Goal: Information Seeking & Learning: Learn about a topic

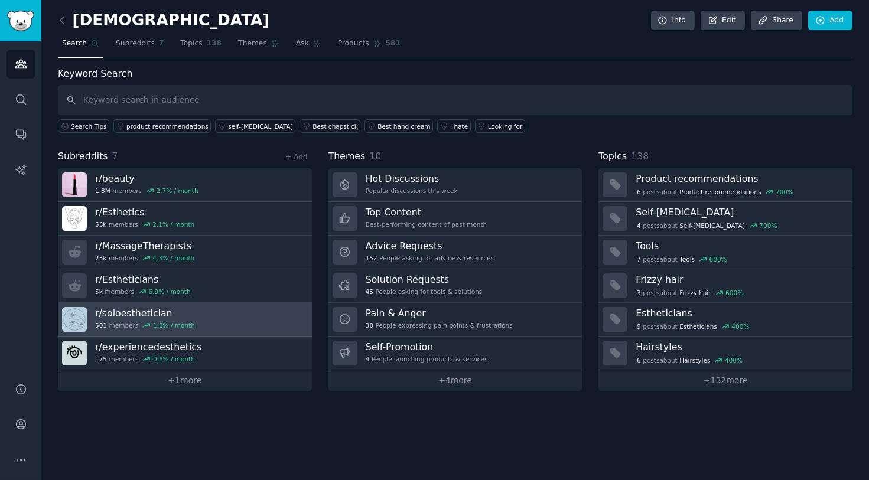
click at [143, 312] on h3 "r/ soloesthetician" at bounding box center [145, 313] width 100 height 12
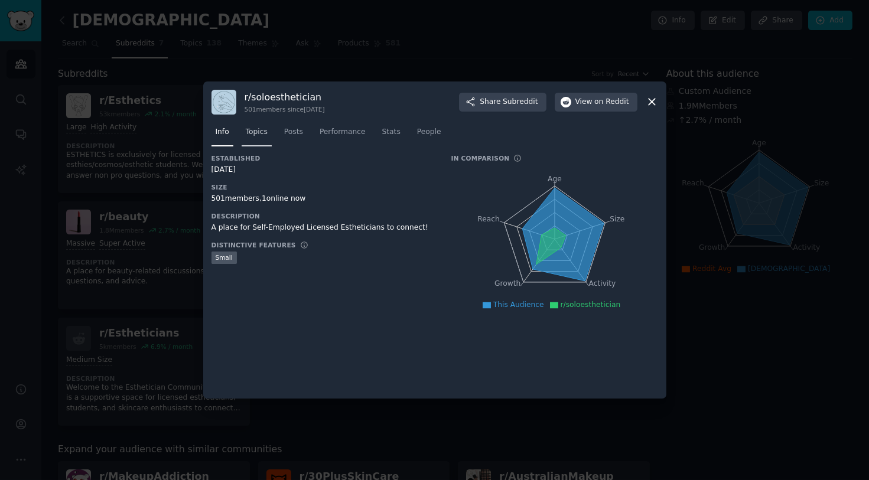
click at [252, 136] on span "Topics" at bounding box center [257, 132] width 22 height 11
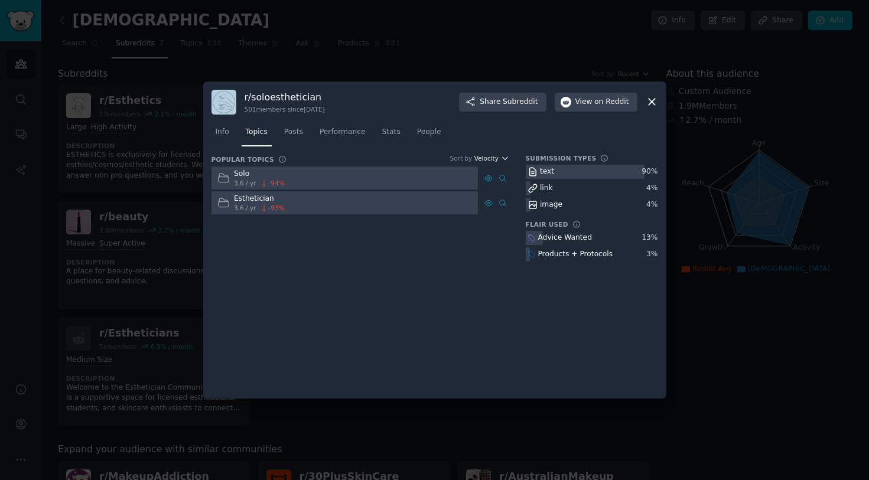
click at [501, 159] on icon "button" at bounding box center [505, 158] width 8 height 8
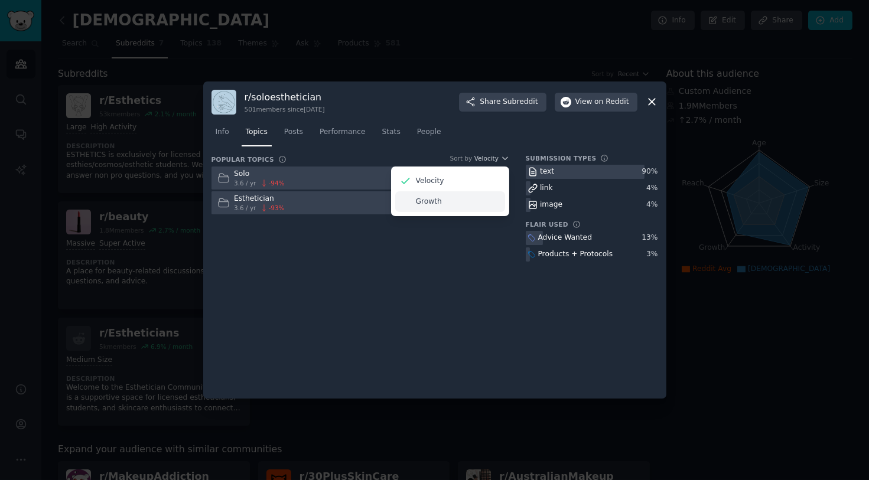
click at [446, 200] on div "Growth" at bounding box center [450, 201] width 110 height 21
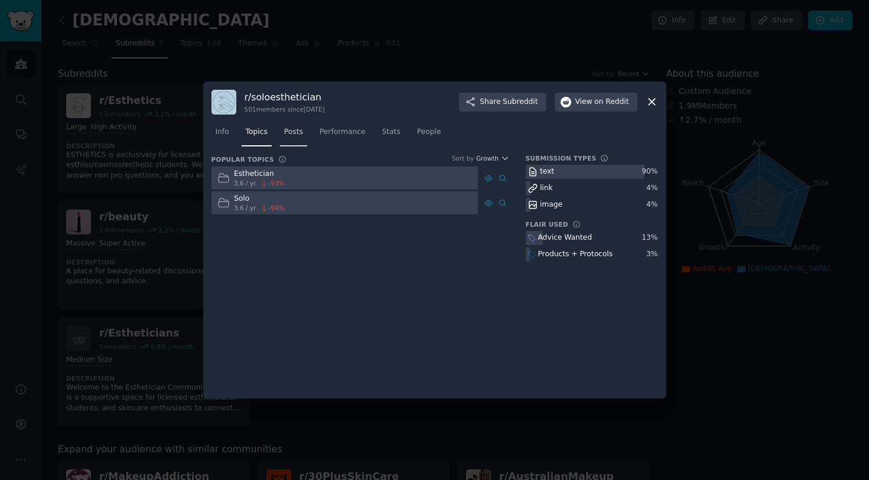
click at [286, 127] on span "Posts" at bounding box center [293, 132] width 19 height 11
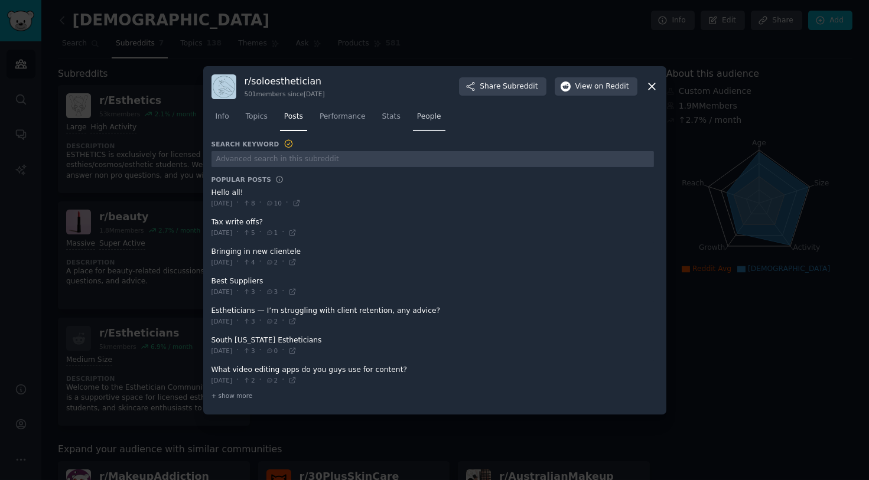
click at [419, 117] on span "People" at bounding box center [429, 117] width 24 height 11
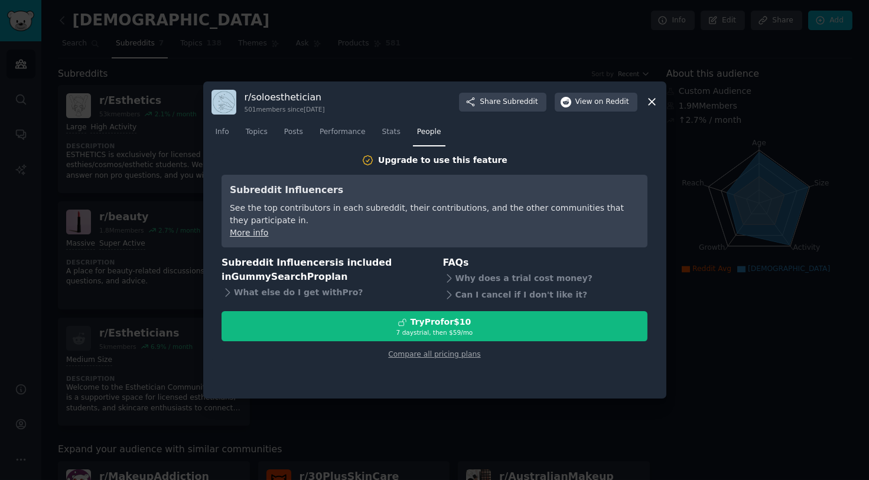
click at [651, 110] on div "r/ soloesthetician 501 members since [DATE] Share Subreddit View on Reddit" at bounding box center [434, 102] width 446 height 25
click at [650, 98] on icon at bounding box center [651, 102] width 12 height 12
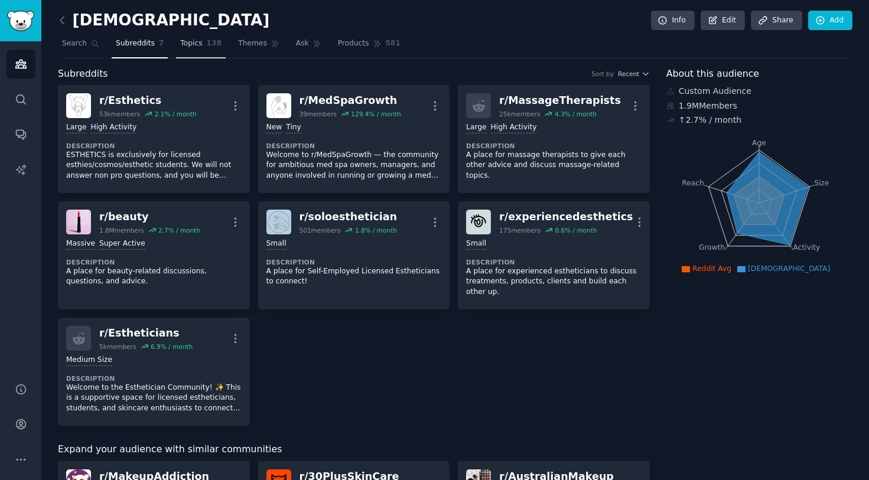
click at [187, 54] on link "Topics 138" at bounding box center [201, 46] width 50 height 24
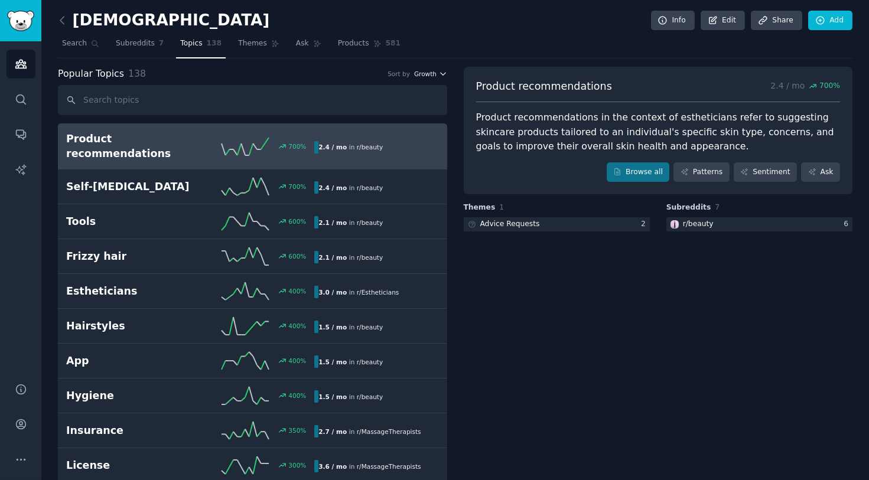
click at [432, 70] on span "Growth" at bounding box center [425, 74] width 22 height 8
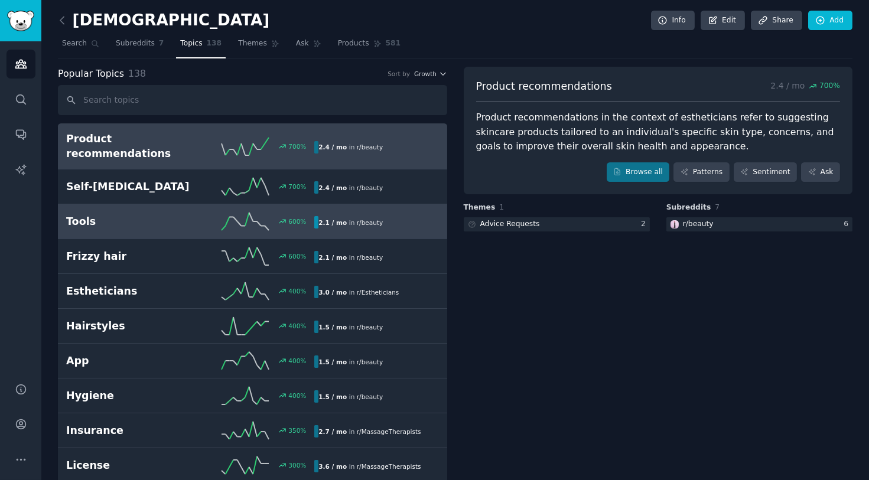
click at [175, 221] on h2 "Tools" at bounding box center [128, 221] width 124 height 15
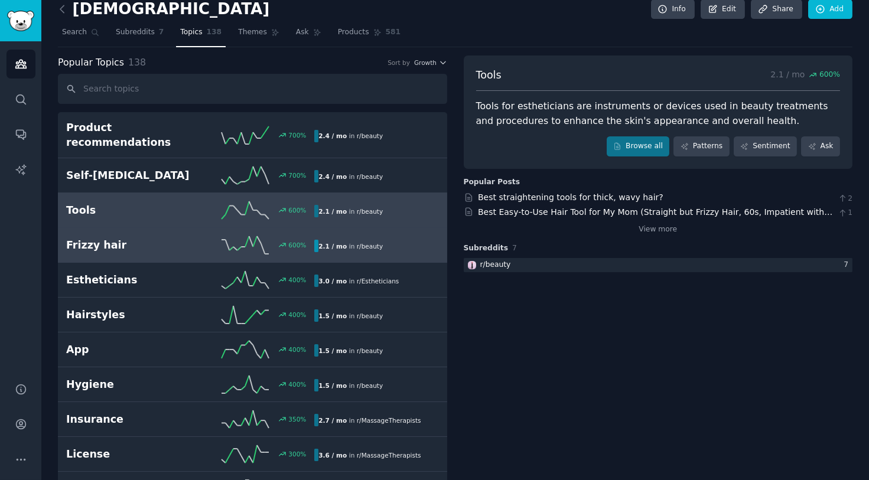
scroll to position [12, 0]
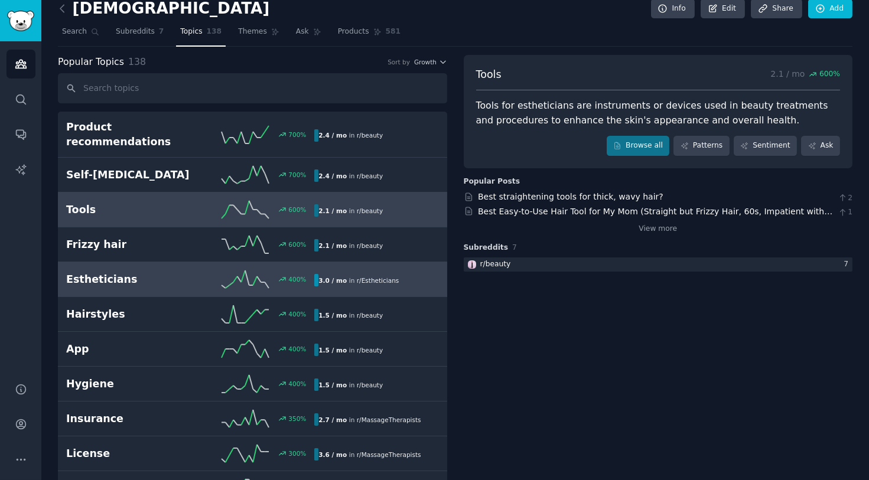
click at [139, 288] on link "Estheticians 400 % 3.0 / mo in r/ Estheticians" at bounding box center [252, 279] width 389 height 35
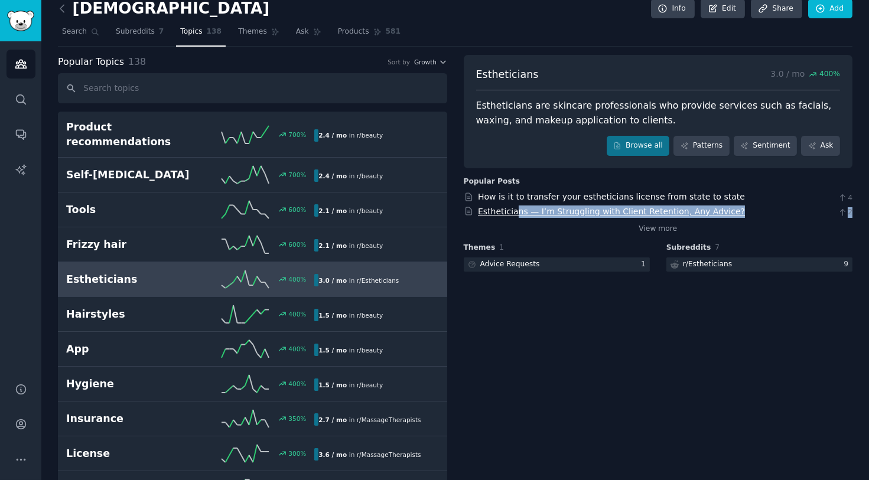
drag, startPoint x: 504, startPoint y: 218, endPoint x: 510, endPoint y: 210, distance: 10.2
click at [510, 210] on div "How is it to transfer your estheticians license from state to state 4 Esthetici…" at bounding box center [658, 213] width 389 height 44
click at [510, 210] on link "Estheticians — I’m Struggling with Client Retention, Any Advice?" at bounding box center [611, 211] width 267 height 9
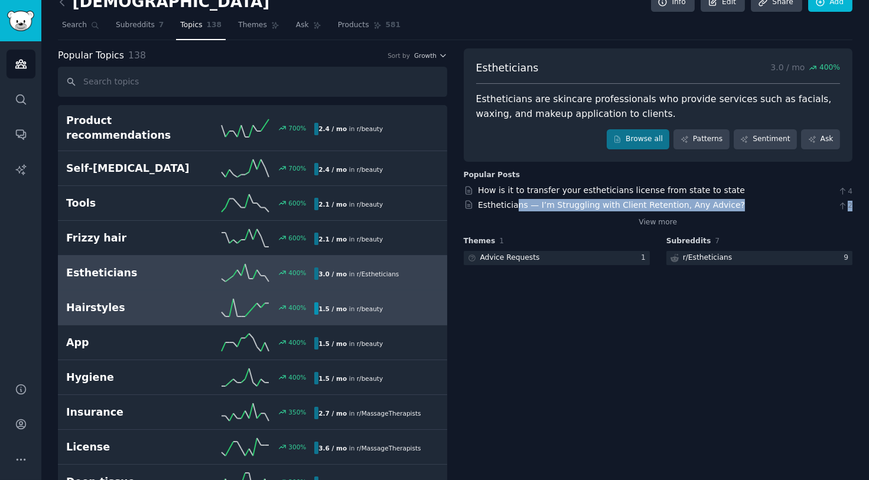
scroll to position [15, 0]
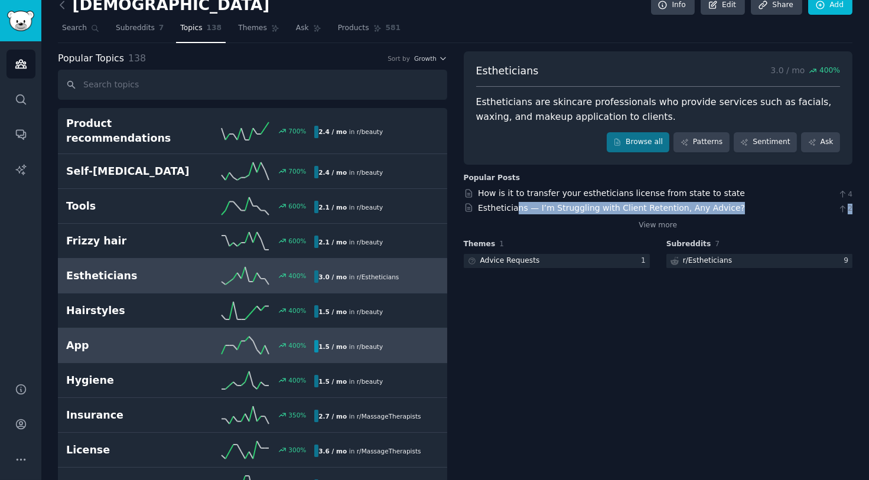
click at [171, 341] on h2 "App" at bounding box center [128, 345] width 124 height 15
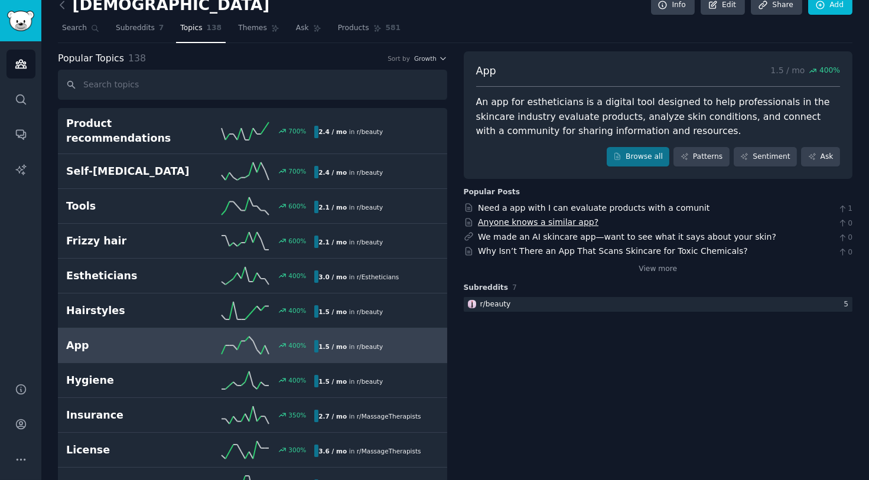
click at [556, 223] on link "Anyone knows a similar app?" at bounding box center [538, 221] width 120 height 9
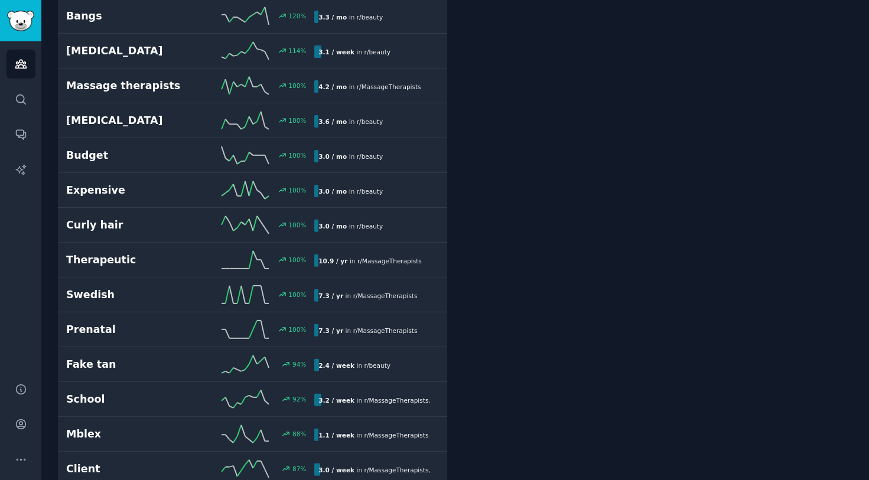
scroll to position [1181, 0]
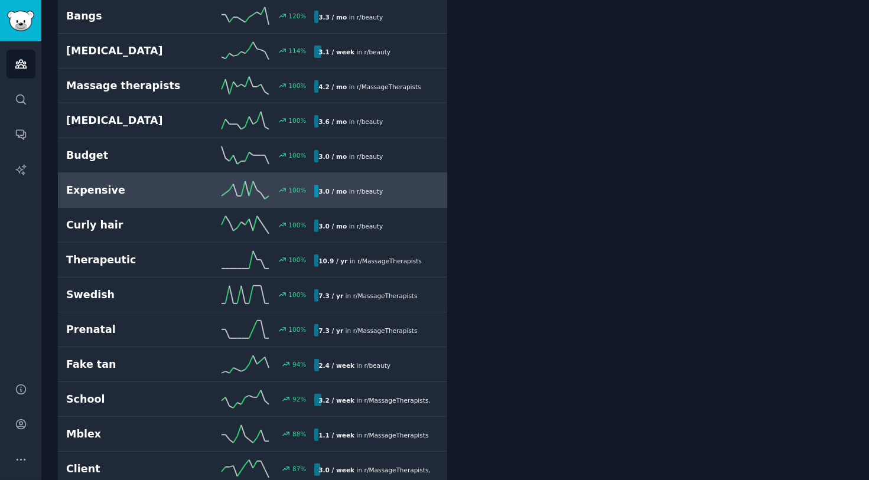
click at [147, 198] on link "Expensive 100 % 3.0 / mo in r/ beauty" at bounding box center [252, 190] width 389 height 35
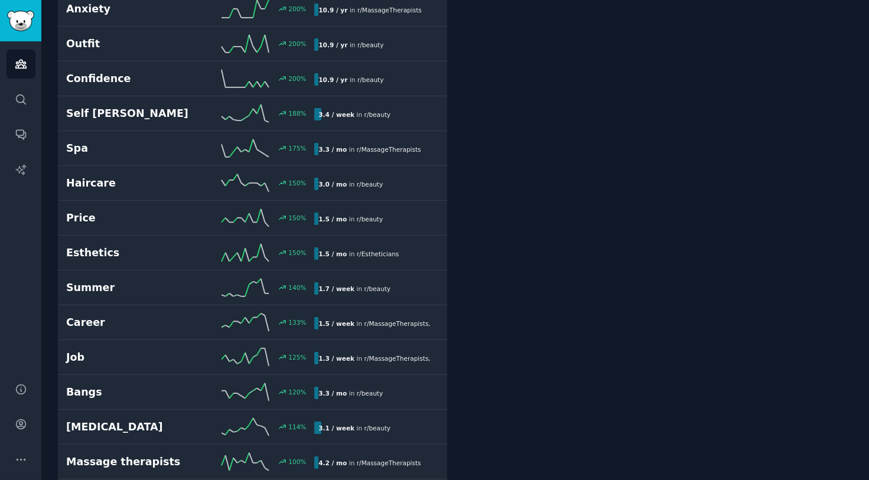
scroll to position [804, 0]
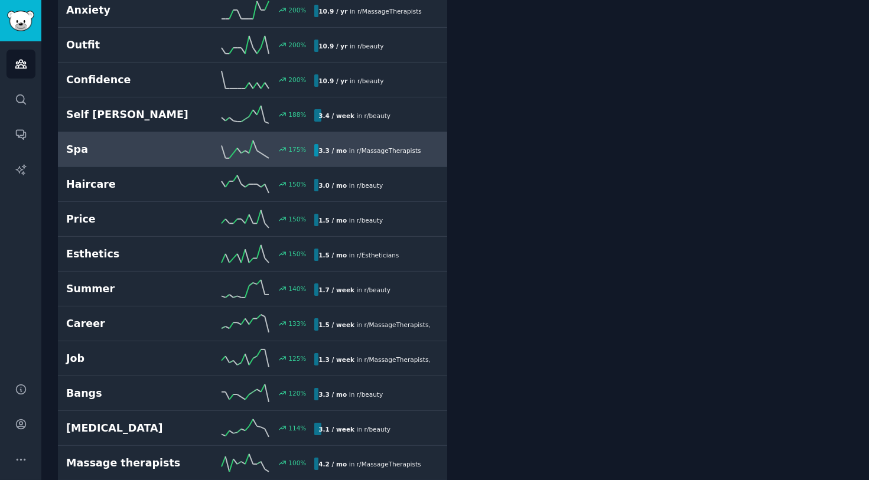
click at [135, 136] on link "Spa 175 % 3.3 / mo in r/ MassageTherapists" at bounding box center [252, 149] width 389 height 35
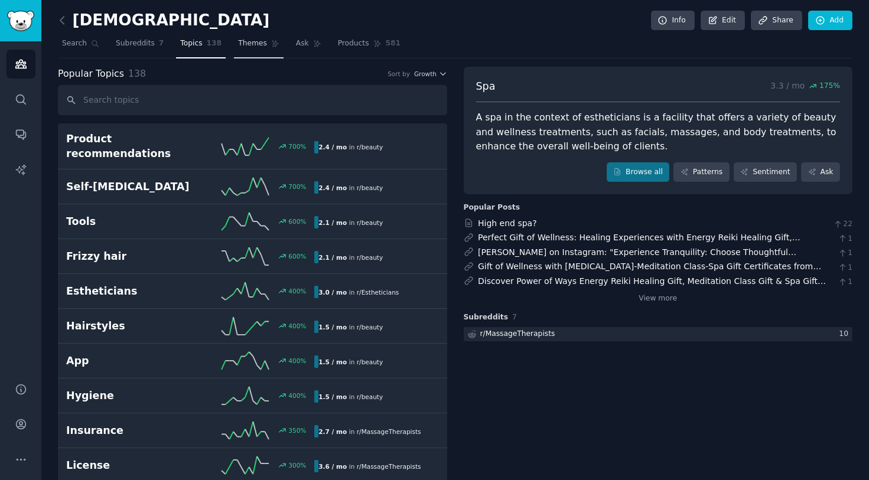
click at [238, 42] on span "Themes" at bounding box center [252, 43] width 29 height 11
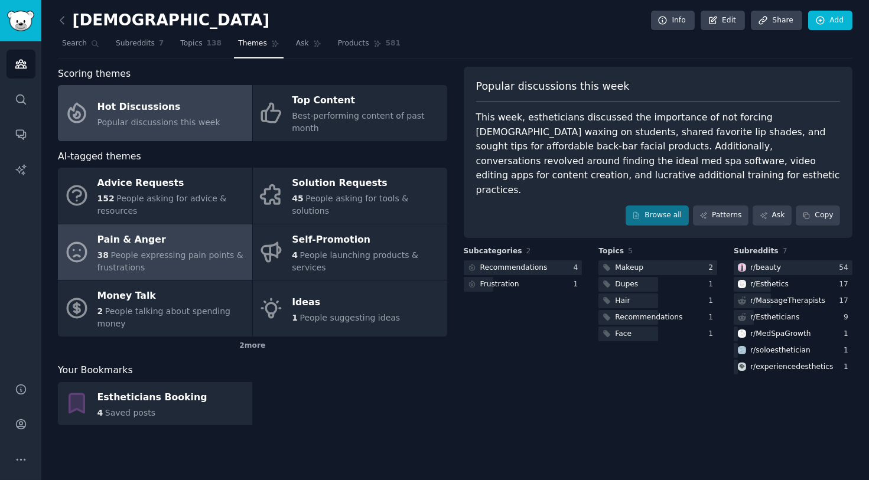
click at [161, 256] on div "38 People expressing pain points & frustrations" at bounding box center [171, 261] width 149 height 25
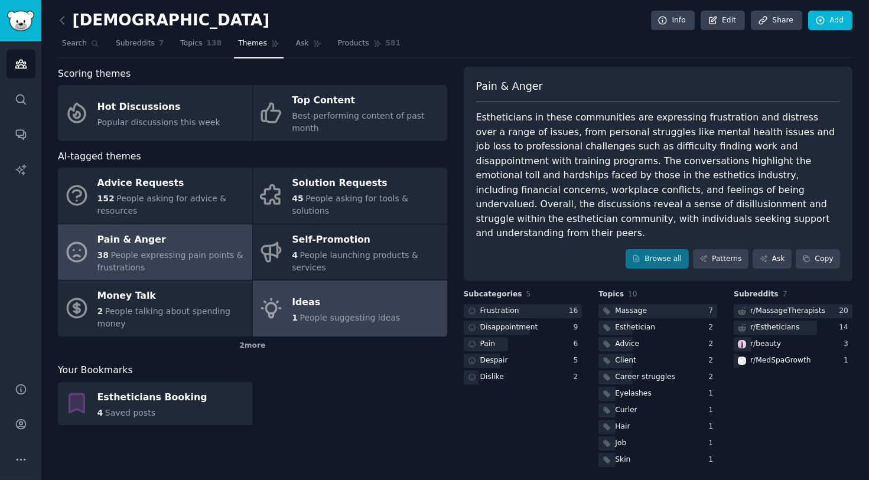
click at [322, 313] on span "People suggesting ideas" at bounding box center [350, 317] width 100 height 9
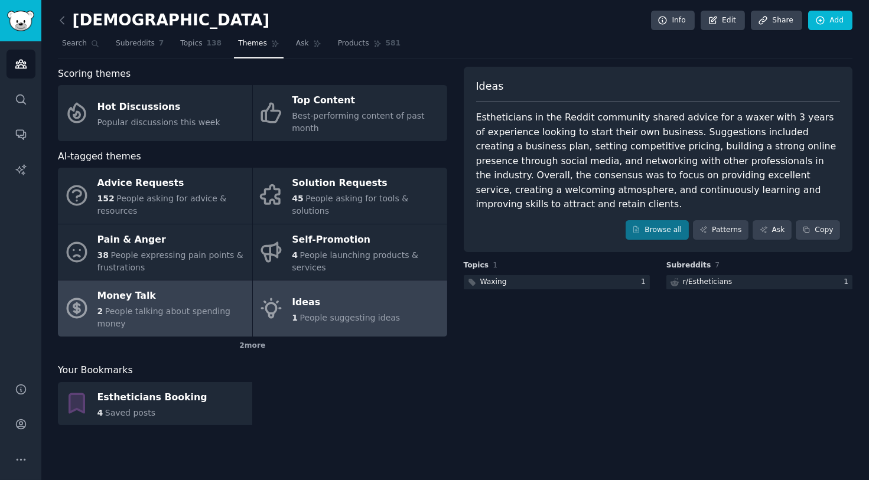
click at [223, 307] on span "People talking about spending money" at bounding box center [163, 318] width 133 height 22
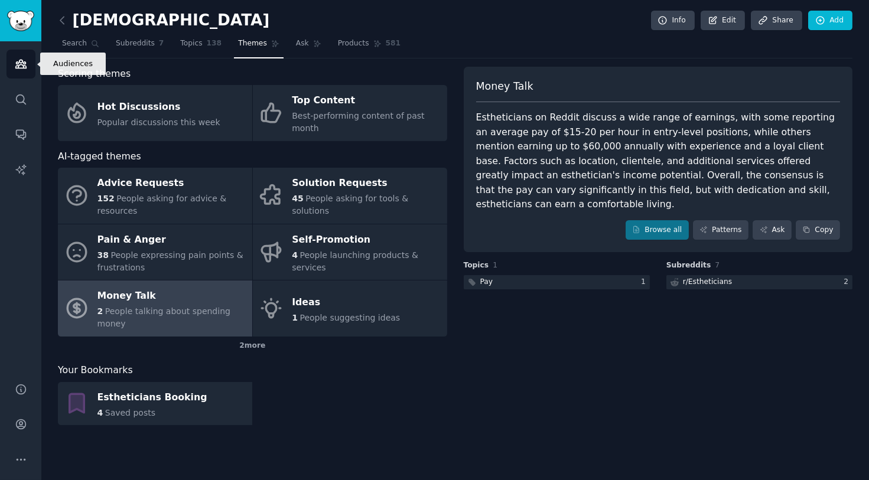
click at [18, 66] on icon "Sidebar" at bounding box center [20, 64] width 11 height 8
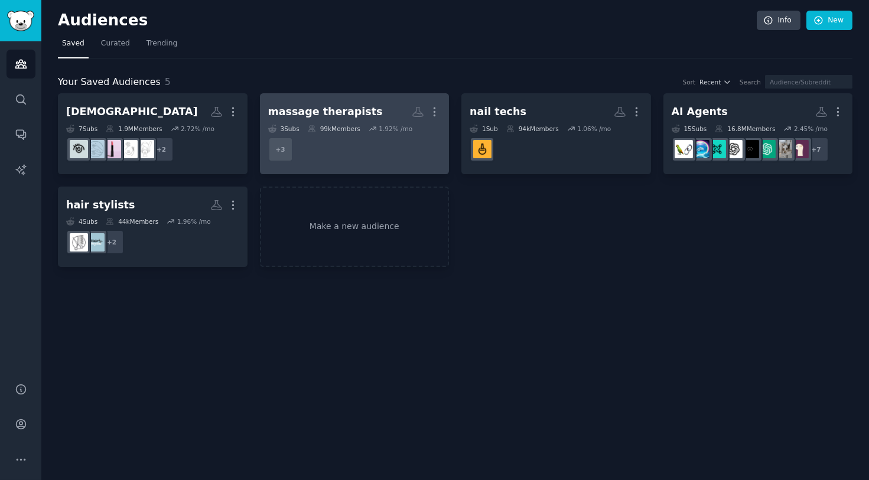
click at [380, 146] on dd "+ 3" at bounding box center [354, 149] width 173 height 33
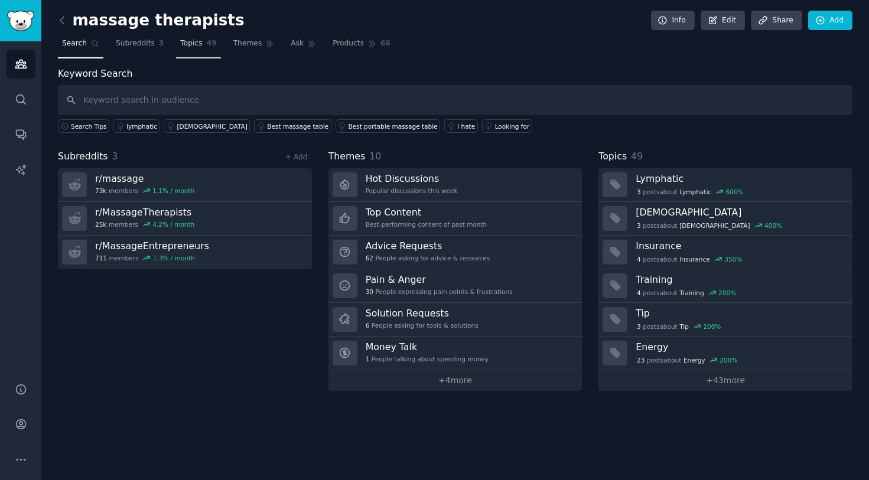
click at [187, 43] on span "Topics" at bounding box center [191, 43] width 22 height 11
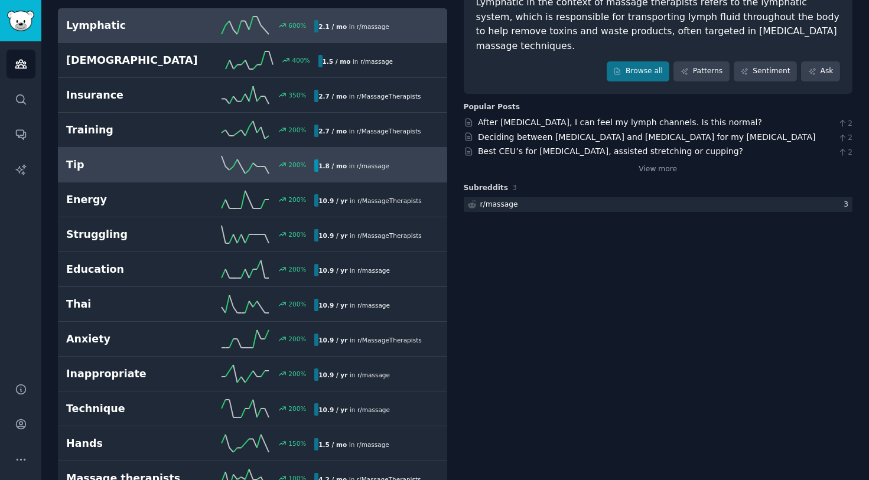
scroll to position [119, 0]
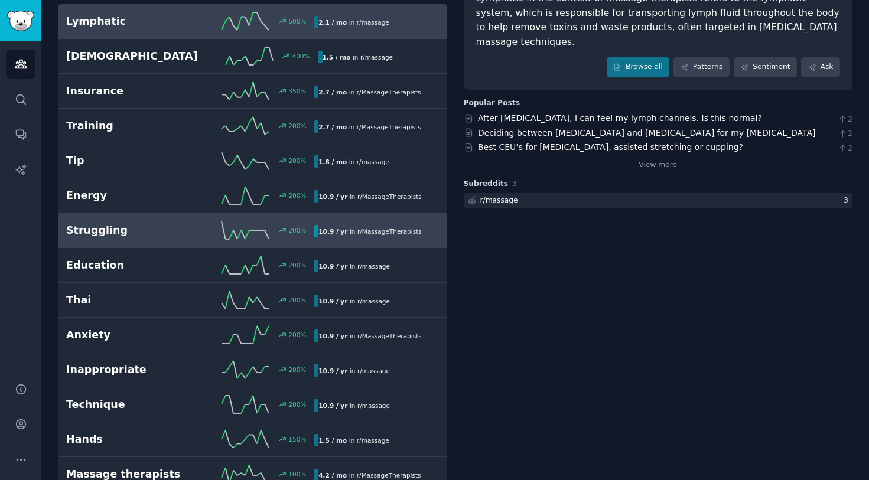
click at [173, 231] on h2 "Struggling" at bounding box center [128, 230] width 124 height 15
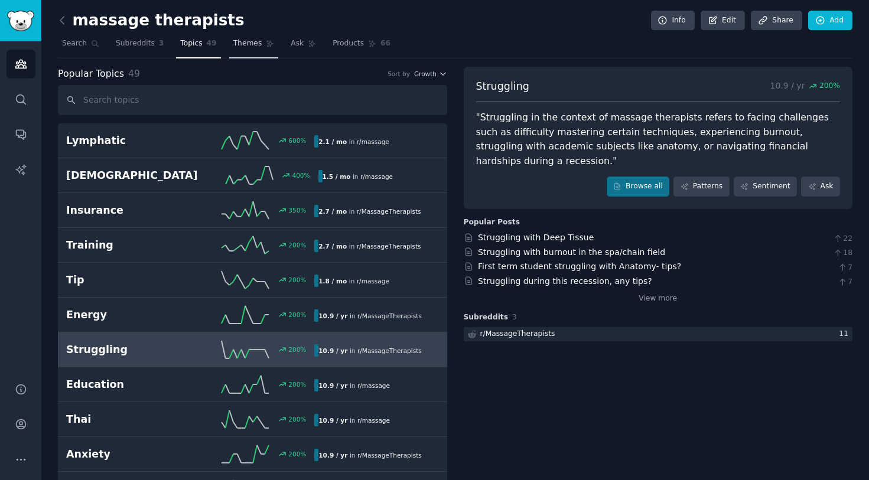
click at [233, 43] on span "Themes" at bounding box center [247, 43] width 29 height 11
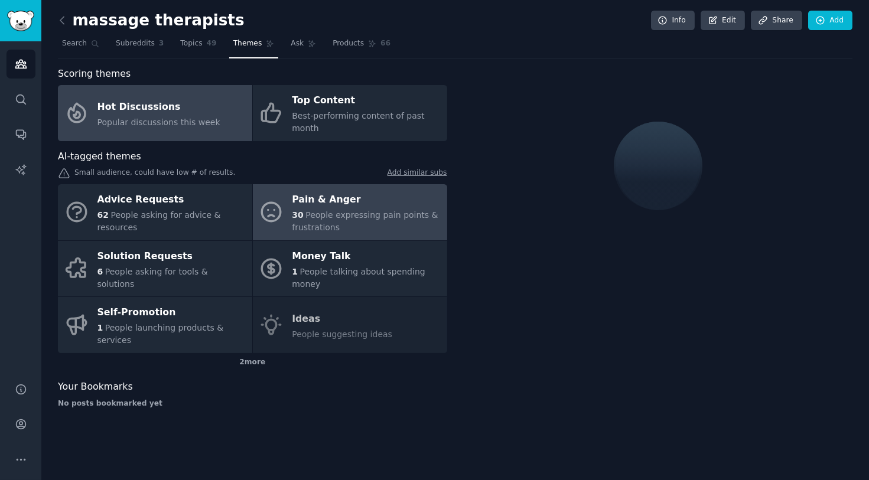
click at [322, 210] on span "People expressing pain points & frustrations" at bounding box center [365, 221] width 146 height 22
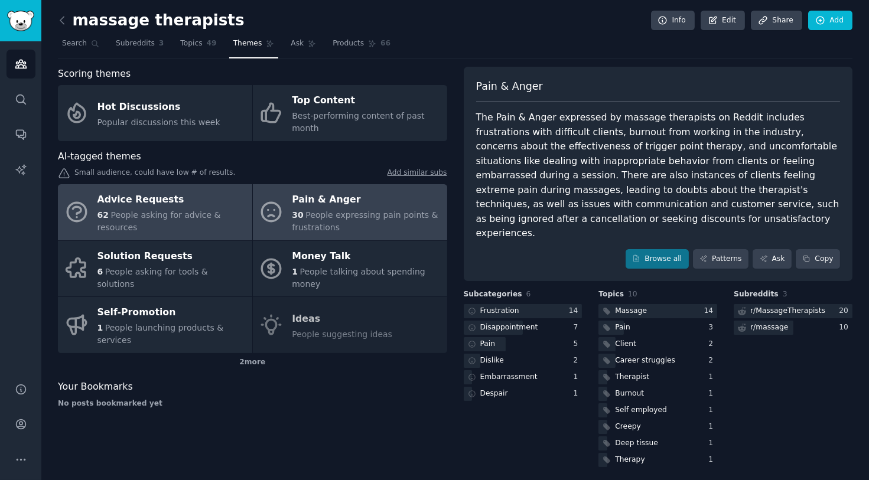
click at [193, 211] on span "People asking for advice & resources" at bounding box center [158, 221] width 123 height 22
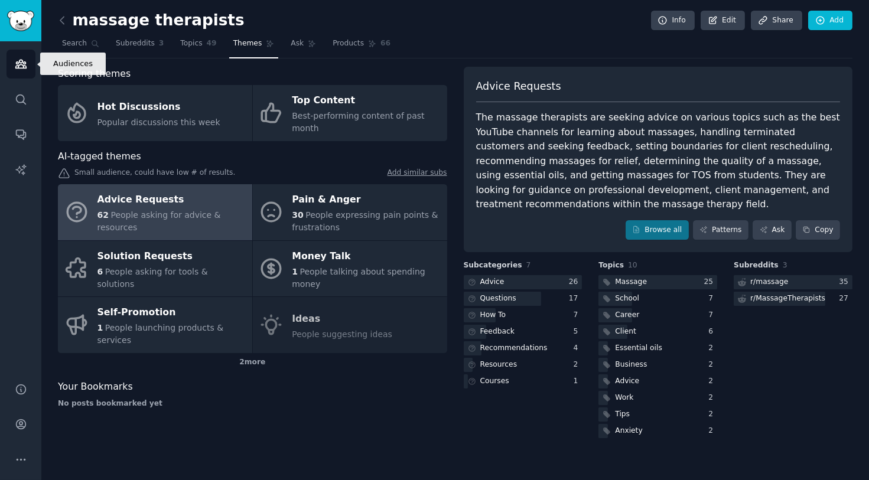
click at [24, 66] on icon "Sidebar" at bounding box center [20, 64] width 11 height 8
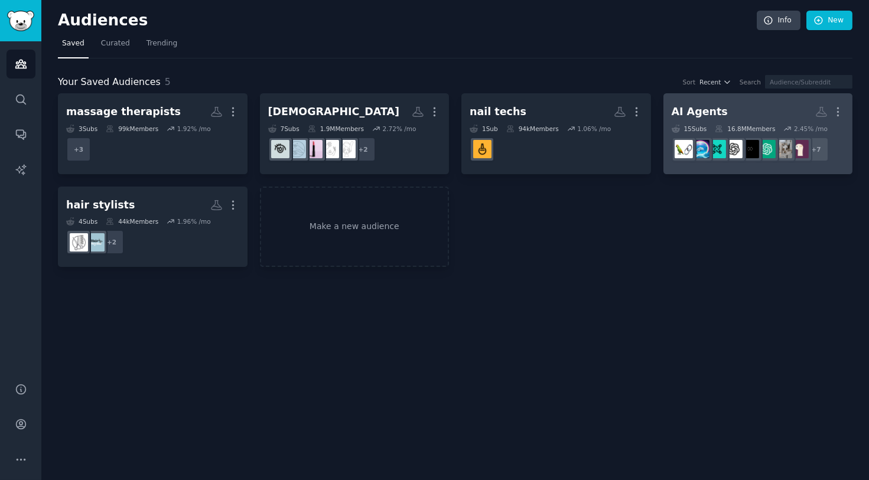
click at [693, 106] on div "AI Agents" at bounding box center [699, 112] width 56 height 15
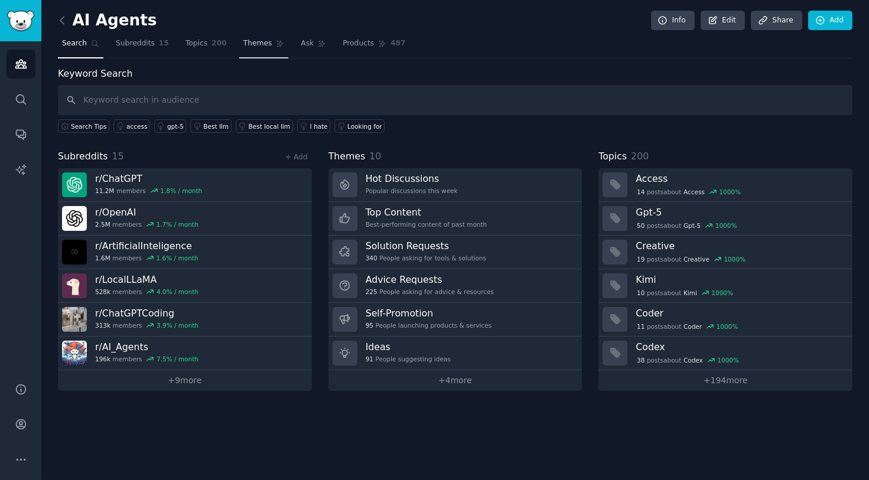
click at [245, 50] on link "Themes" at bounding box center [264, 46] width 50 height 24
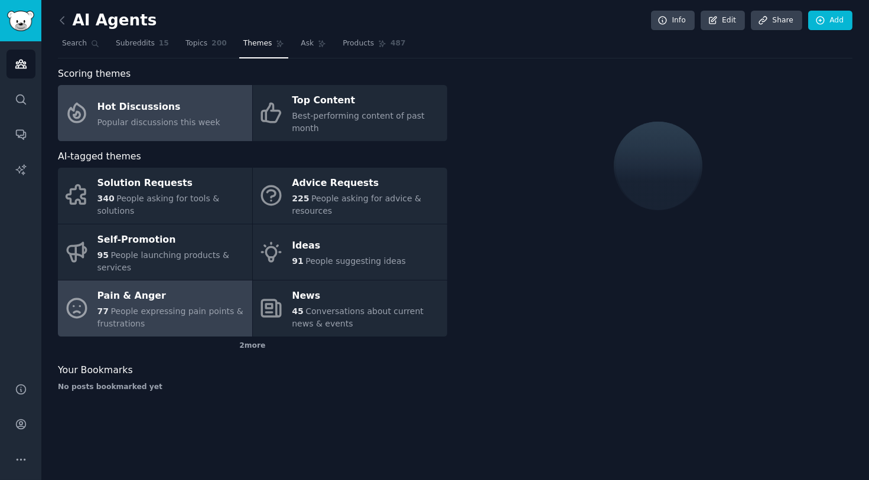
click at [196, 307] on span "People expressing pain points & frustrations" at bounding box center [170, 318] width 146 height 22
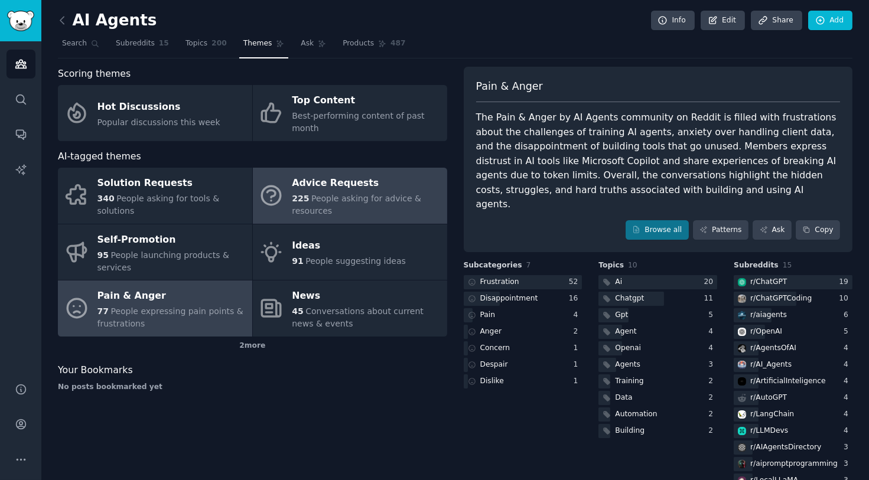
click at [317, 194] on span "People asking for advice & resources" at bounding box center [356, 205] width 129 height 22
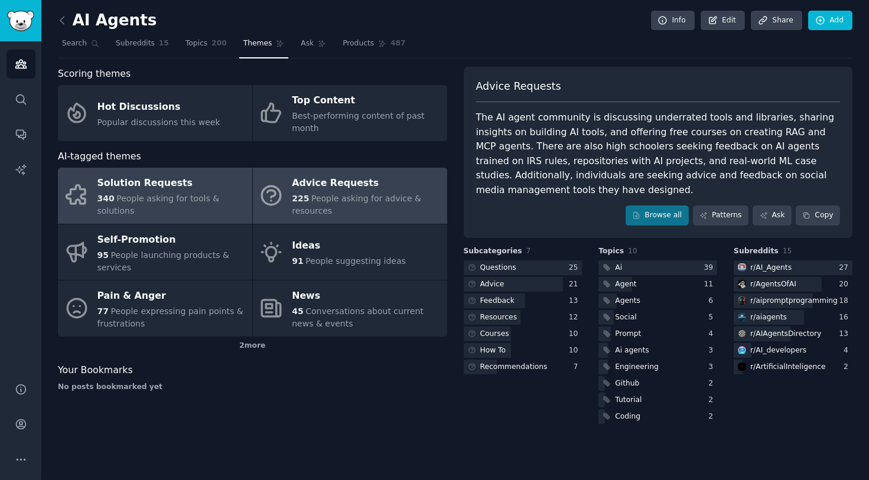
click at [137, 197] on span "People asking for tools & solutions" at bounding box center [158, 205] width 122 height 22
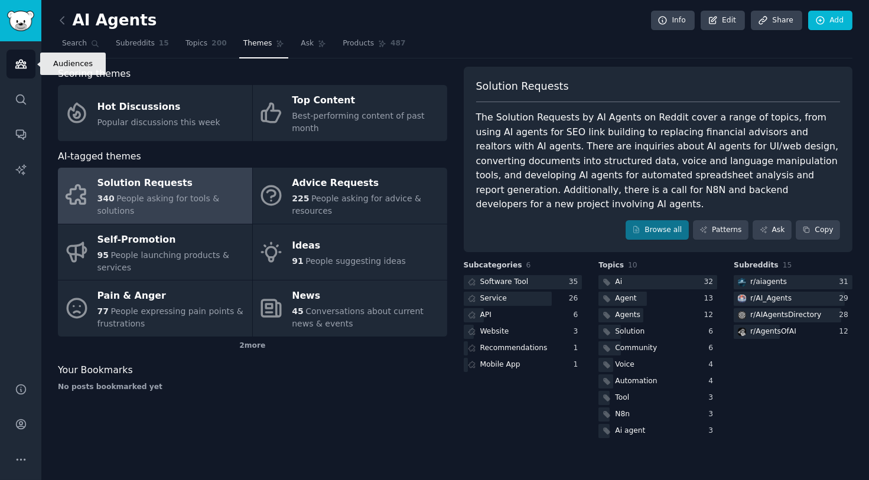
click at [22, 54] on link "Audiences" at bounding box center [20, 64] width 29 height 29
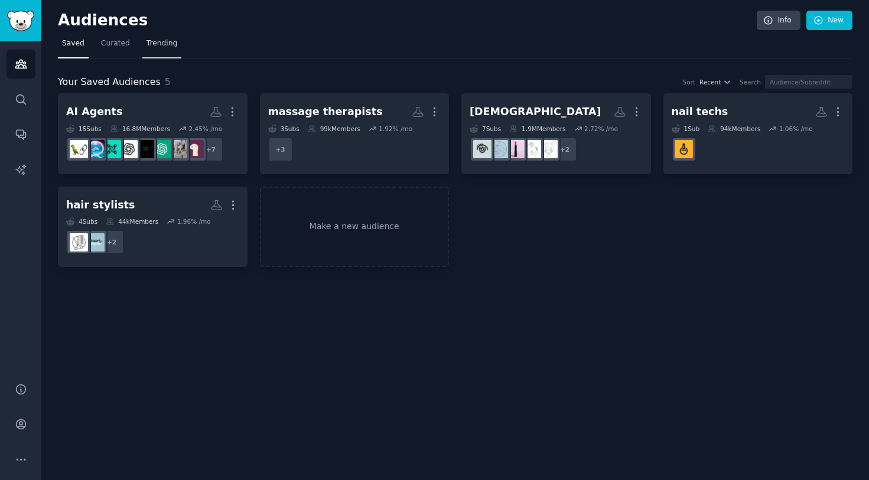
click at [146, 41] on span "Trending" at bounding box center [161, 43] width 31 height 11
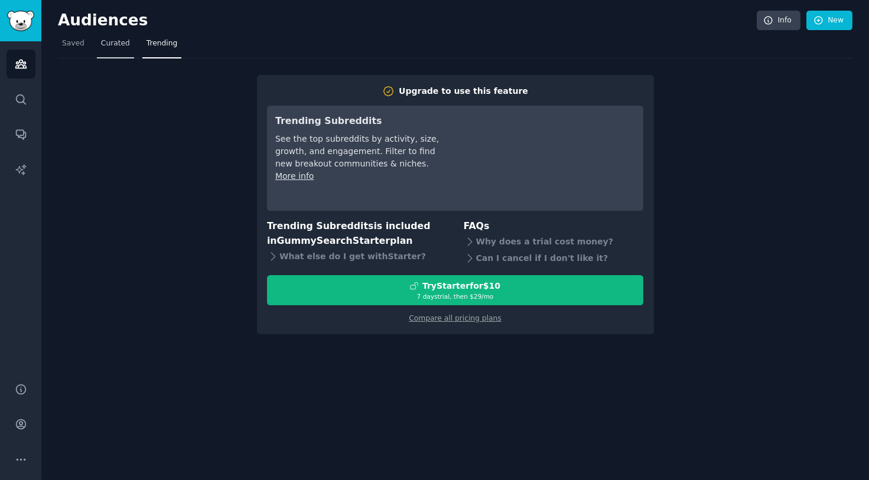
click at [111, 41] on span "Curated" at bounding box center [115, 43] width 29 height 11
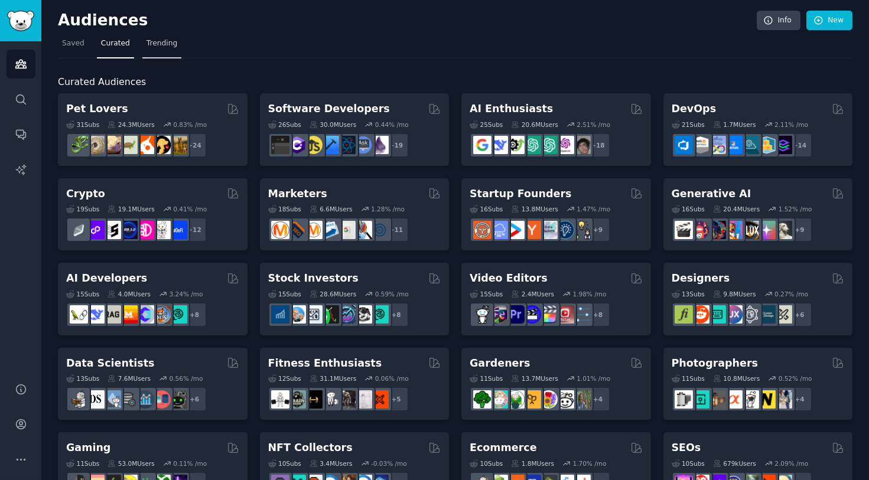
click at [162, 41] on span "Trending" at bounding box center [161, 43] width 31 height 11
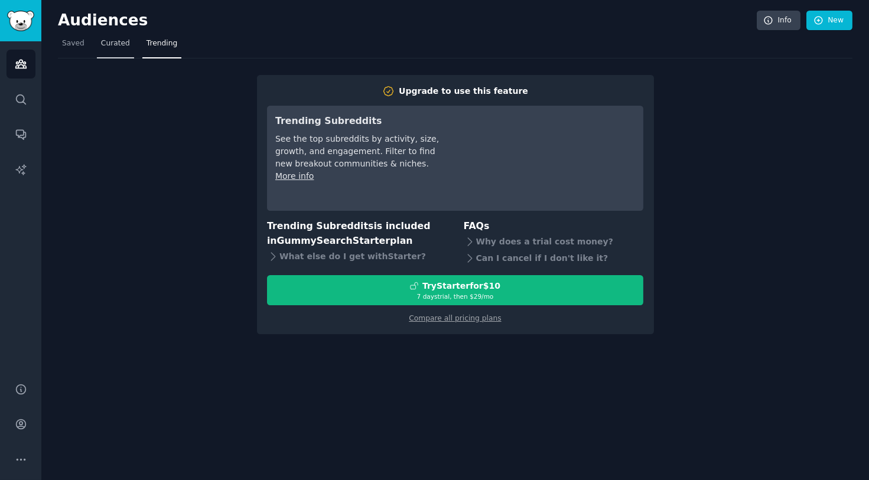
click at [113, 38] on span "Curated" at bounding box center [115, 43] width 29 height 11
